Goal: Subscribe to service/newsletter

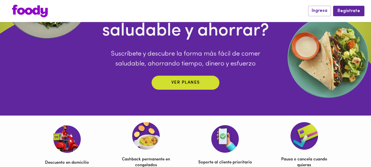
scroll to position [88, 0]
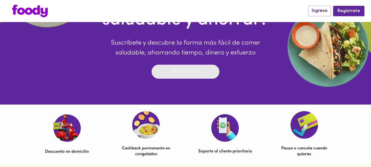
click at [193, 71] on p "Ver planes" at bounding box center [185, 71] width 29 height 6
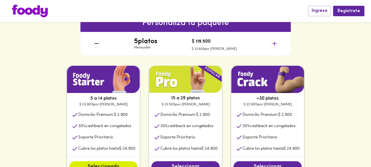
scroll to position [236, 0]
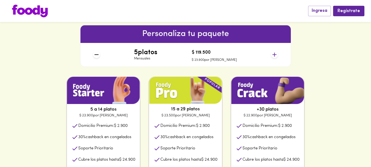
click at [275, 55] on icon at bounding box center [274, 54] width 4 height 4
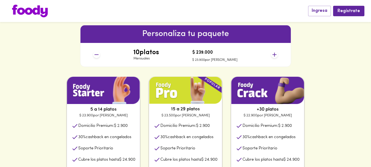
click at [275, 55] on icon at bounding box center [274, 54] width 4 height 4
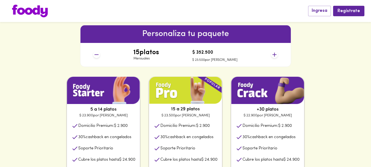
click at [275, 55] on icon at bounding box center [274, 54] width 4 height 4
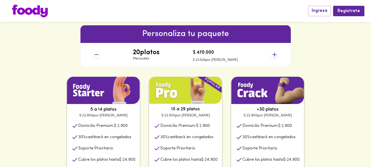
click at [275, 55] on icon at bounding box center [274, 54] width 4 height 4
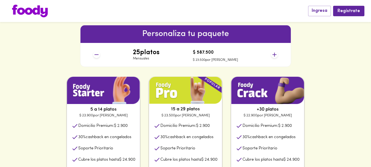
click at [275, 55] on icon at bounding box center [274, 54] width 4 height 4
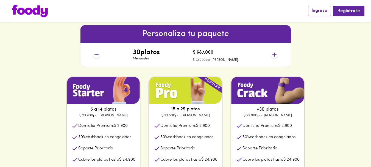
click at [275, 55] on icon at bounding box center [274, 54] width 4 height 4
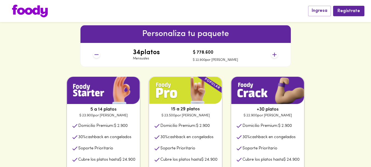
click at [275, 55] on icon at bounding box center [274, 54] width 4 height 4
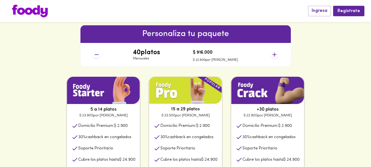
click at [275, 55] on icon at bounding box center [274, 54] width 4 height 4
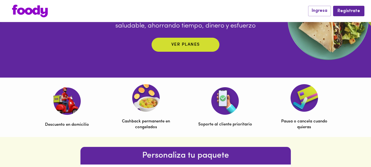
scroll to position [115, 0]
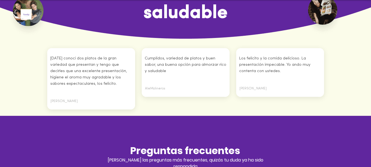
scroll to position [1487, 0]
